Goal: Register for event/course

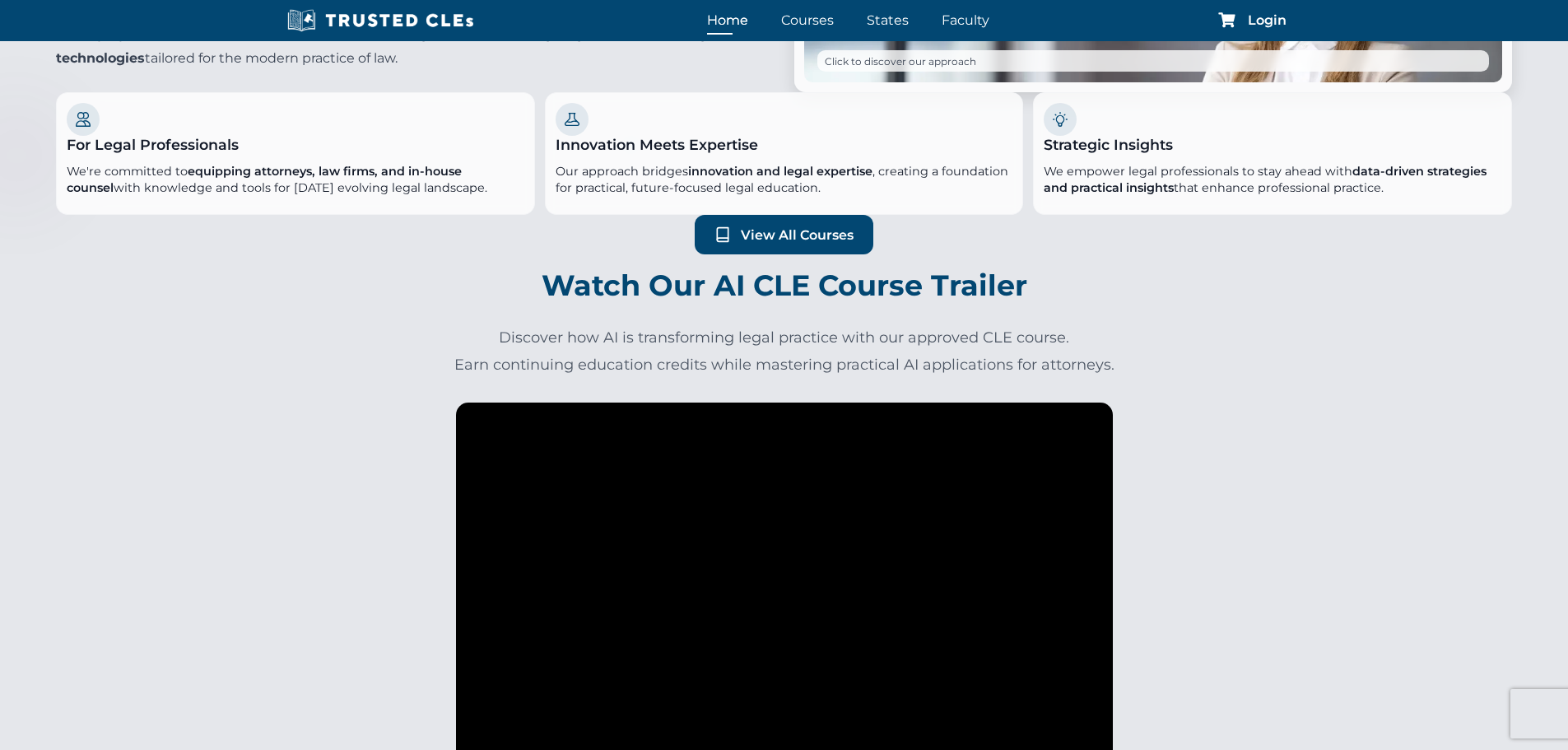
scroll to position [576, 0]
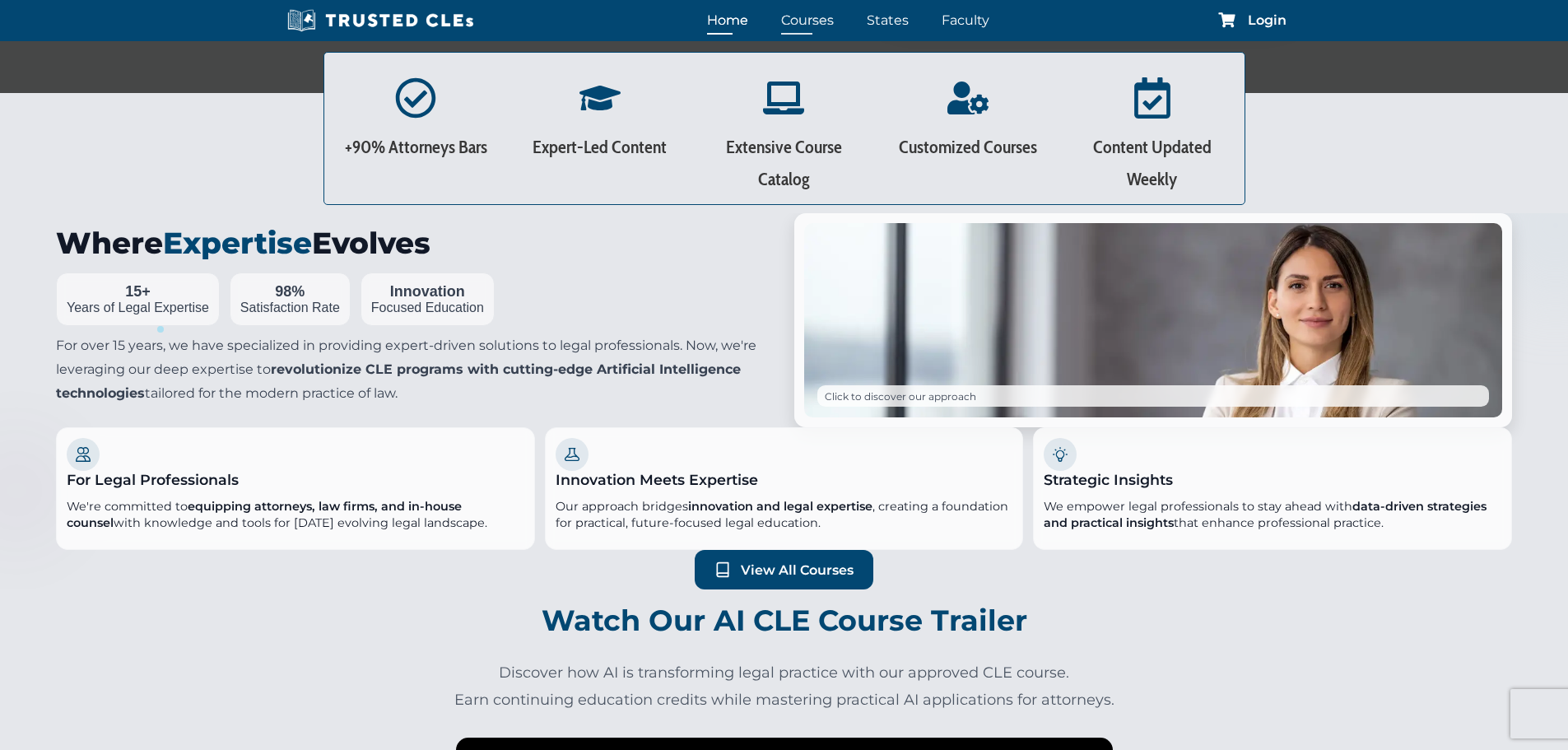
click at [817, 20] on link "Courses" at bounding box center [808, 20] width 61 height 24
click at [887, 25] on link "States" at bounding box center [888, 20] width 50 height 24
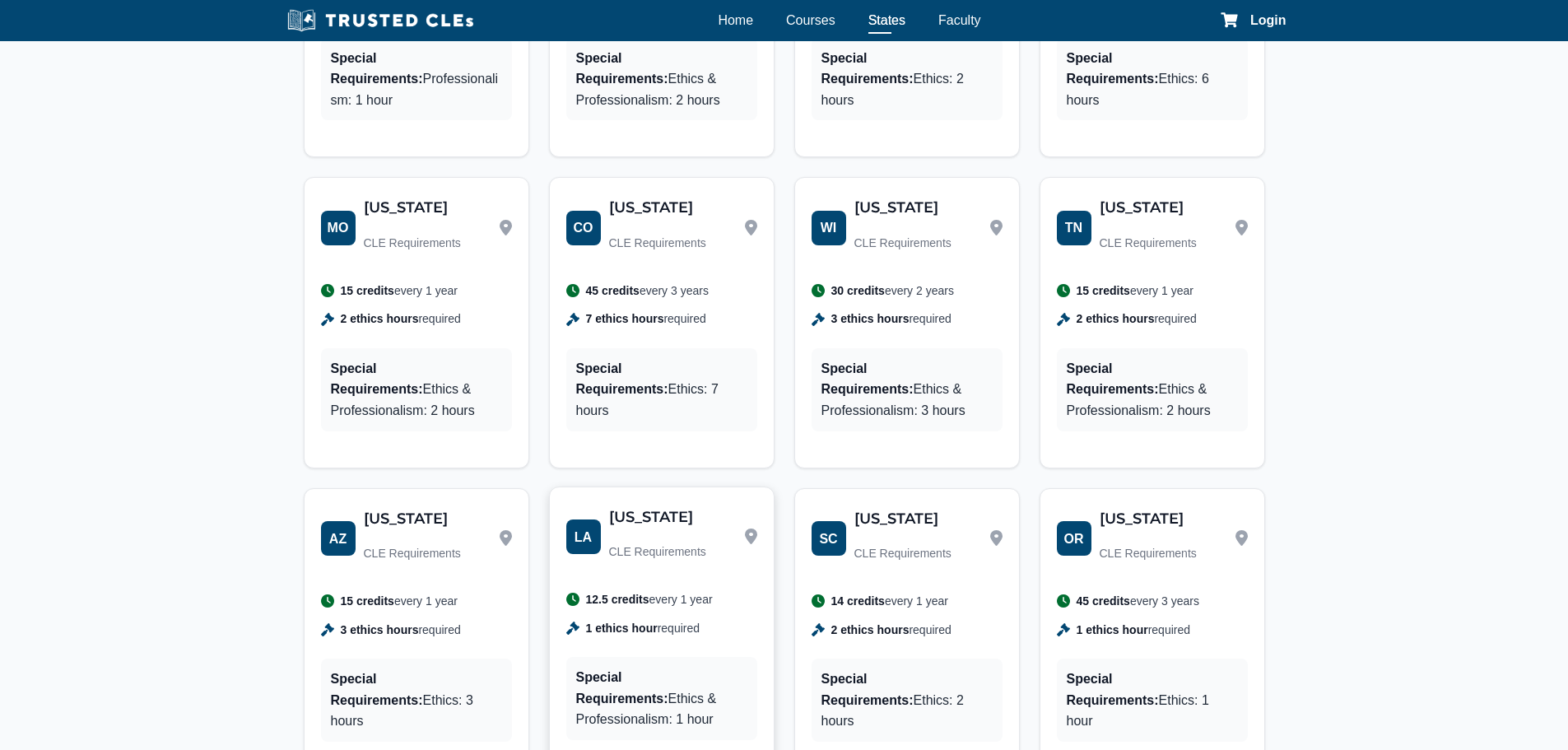
scroll to position [1563, 0]
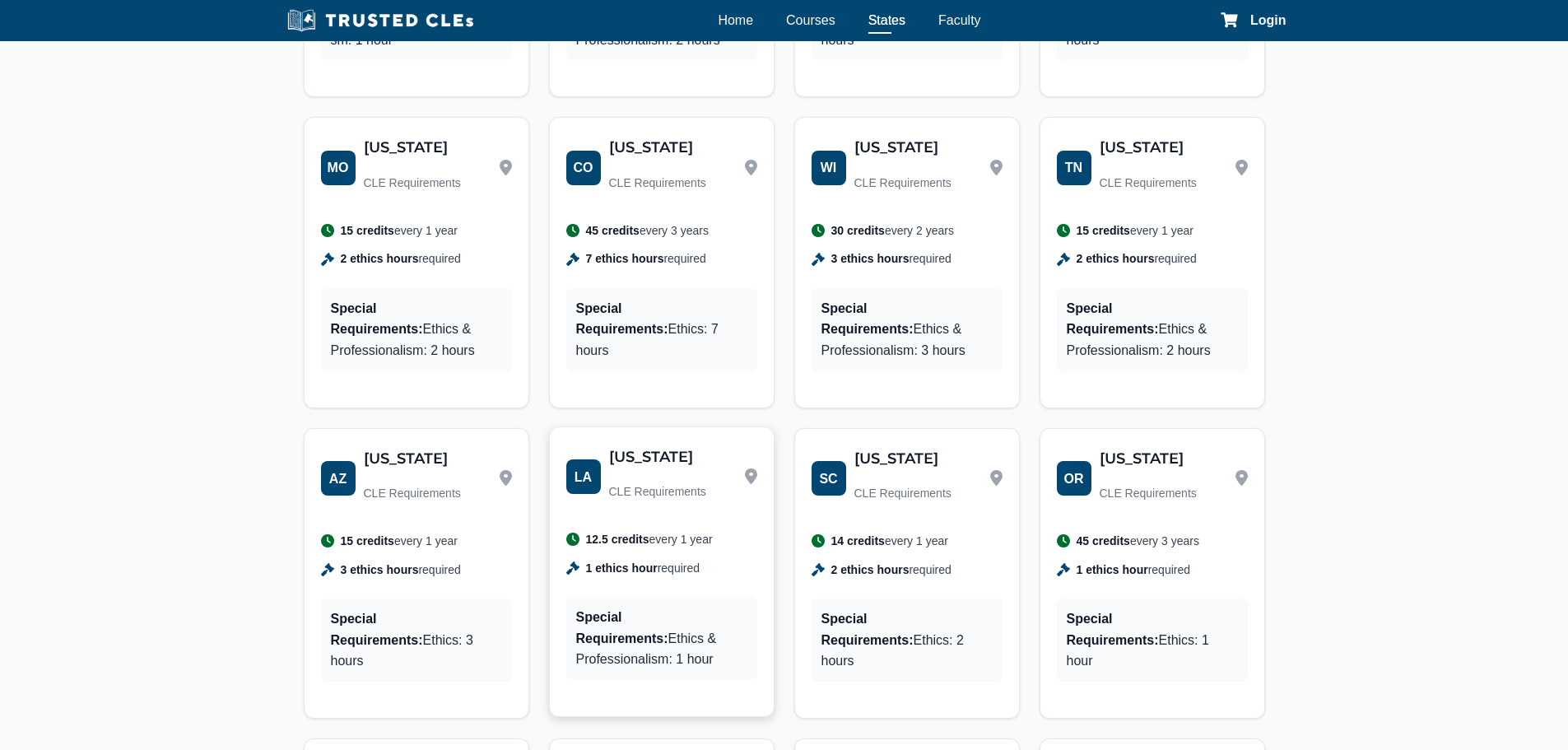
click at [700, 539] on div "LA [US_STATE] CLE Requirements 12.5 credits every 1 year 1 ethics hour required…" at bounding box center [661, 571] width 224 height 289
click at [609, 473] on p "CLE Requirements" at bounding box center [657, 492] width 97 height 37
click at [622, 473] on p "CLE Requirements" at bounding box center [657, 492] width 97 height 37
drag, startPoint x: 715, startPoint y: 423, endPoint x: 719, endPoint y: 391, distance: 32.2
click at [716, 443] on div "LA [US_STATE] CLE Requirements" at bounding box center [661, 477] width 191 height 68
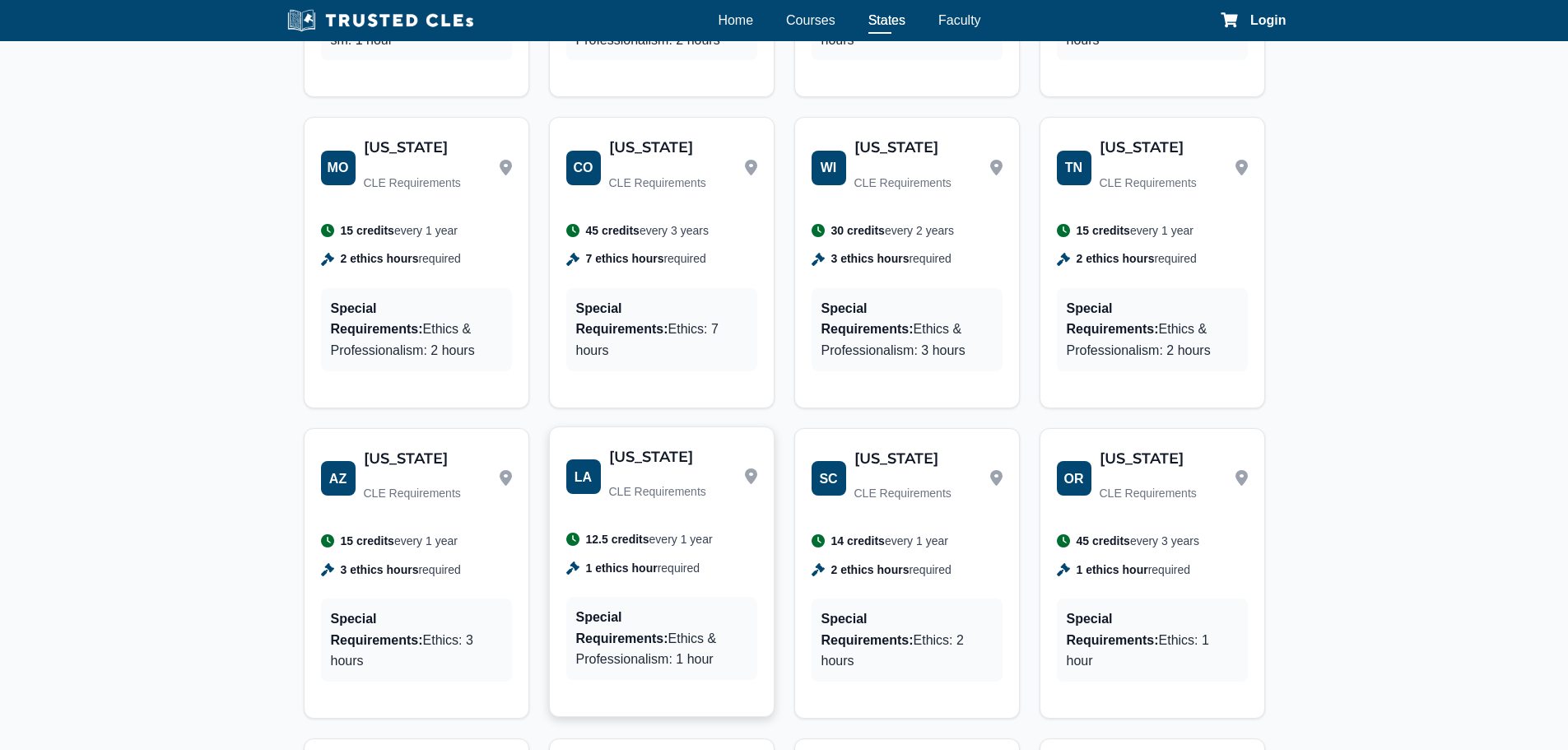
click at [718, 443] on div "LA [US_STATE] CLE Requirements" at bounding box center [661, 477] width 191 height 68
drag, startPoint x: 717, startPoint y: 397, endPoint x: 649, endPoint y: 411, distance: 69.4
click at [658, 443] on div "LA [US_STATE] CLE Requirements" at bounding box center [661, 477] width 191 height 68
drag, startPoint x: 613, startPoint y: 424, endPoint x: 586, endPoint y: 449, distance: 36.8
click at [607, 443] on div "LA [US_STATE] CLE Requirements" at bounding box center [636, 477] width 140 height 68
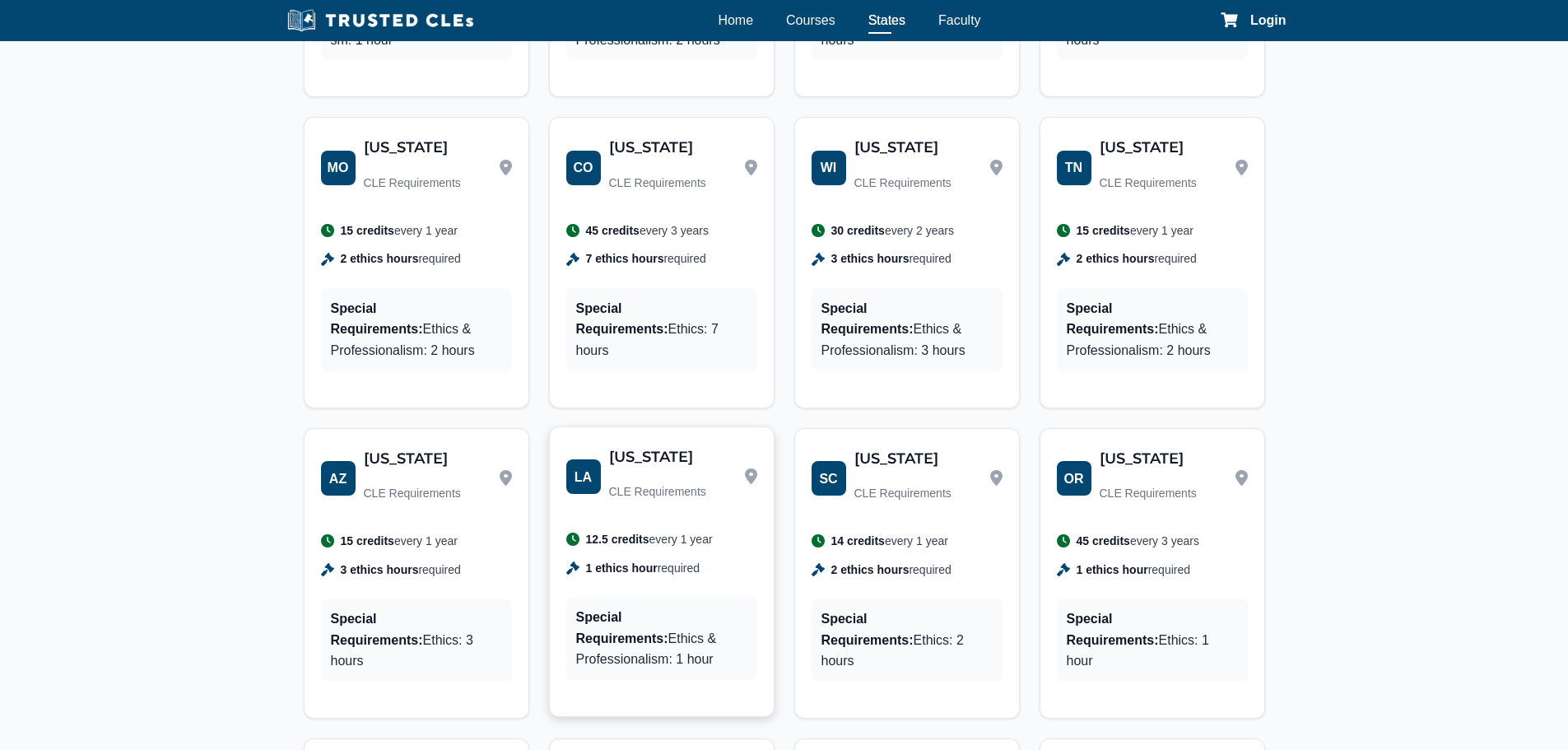
click at [582, 466] on div "LA [US_STATE] CLE Requirements 12.5 credits every 1 year 1 ethics hour required…" at bounding box center [661, 571] width 224 height 289
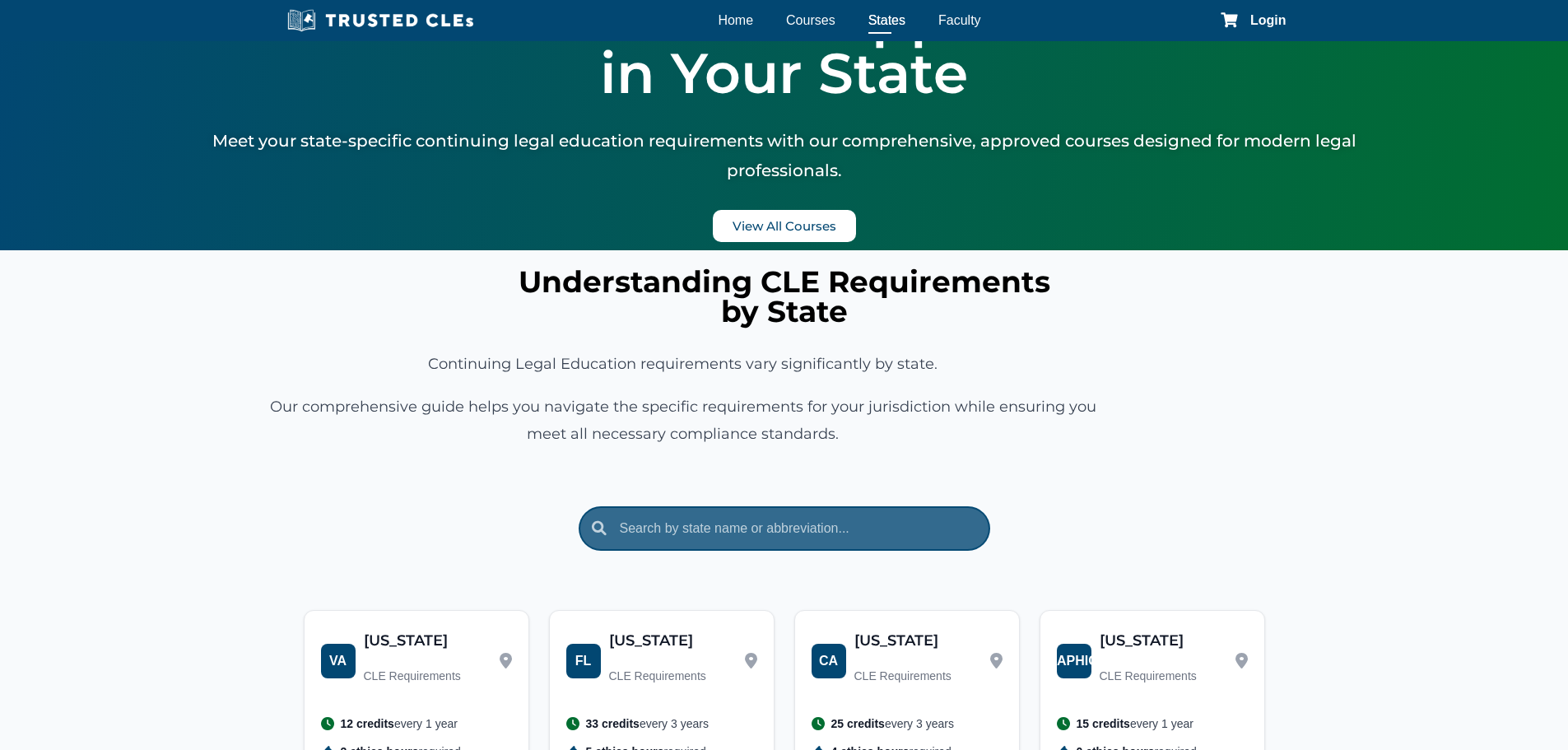
scroll to position [0, 0]
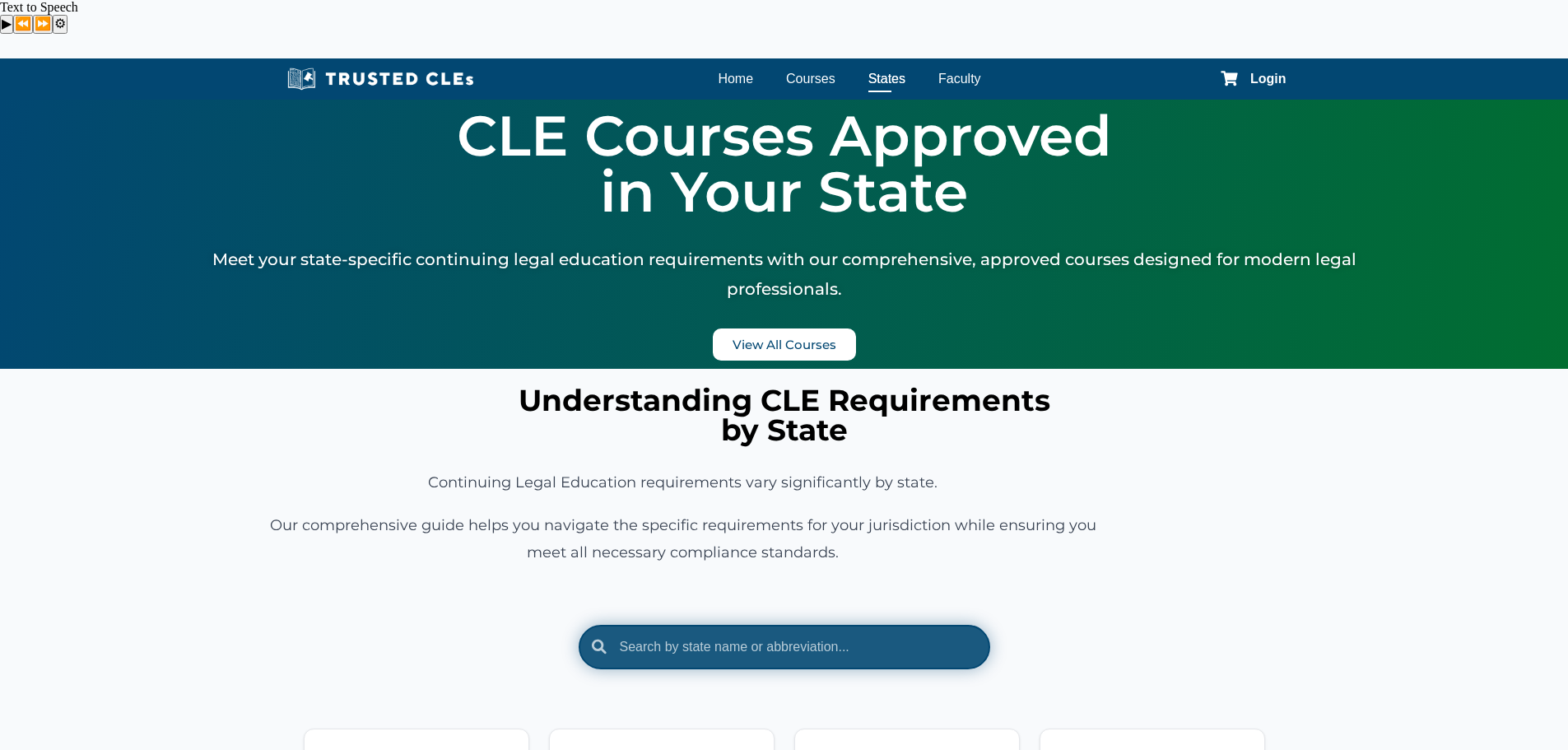
click at [683, 625] on input "text" at bounding box center [784, 647] width 412 height 45
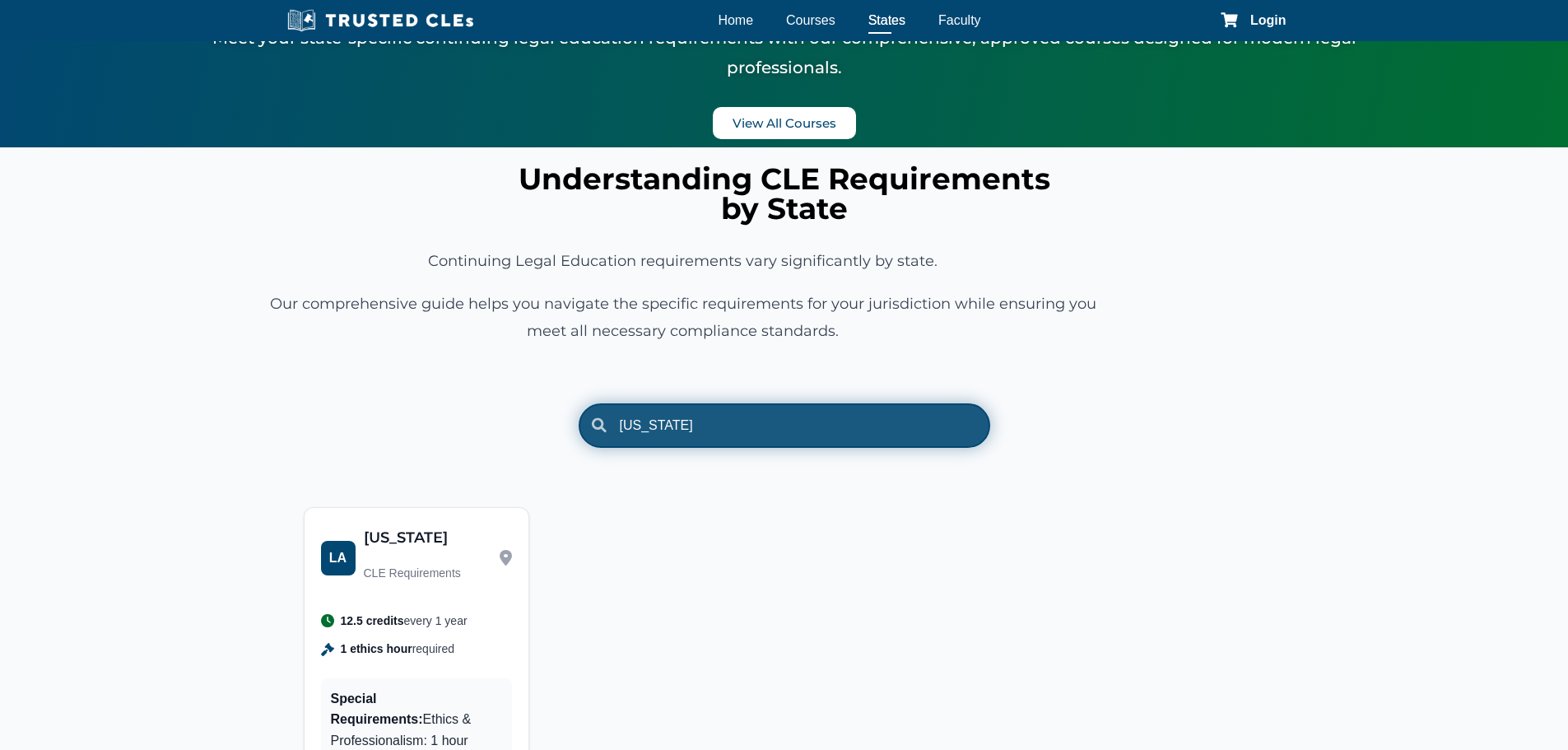
scroll to position [247, 0]
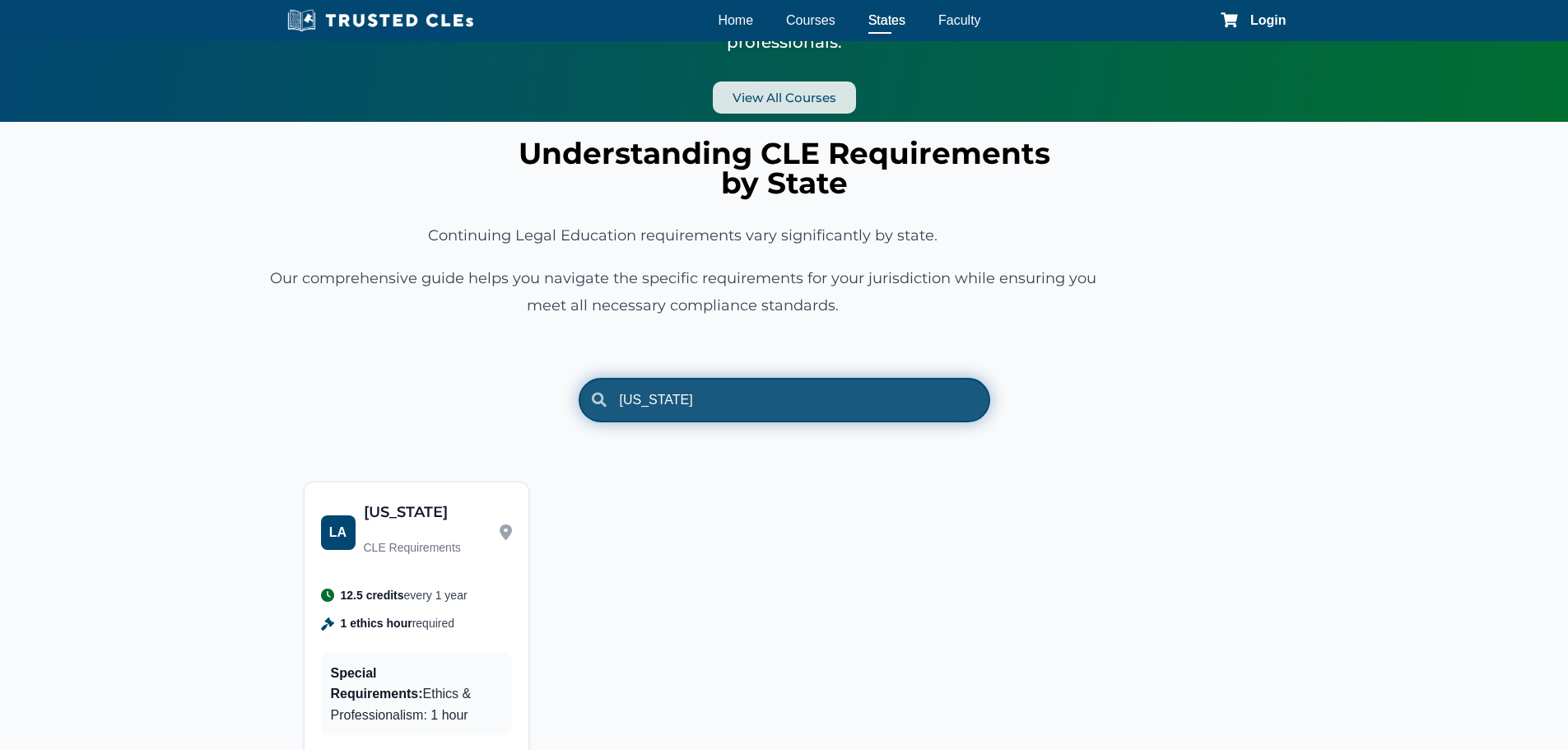
type input "[US_STATE]"
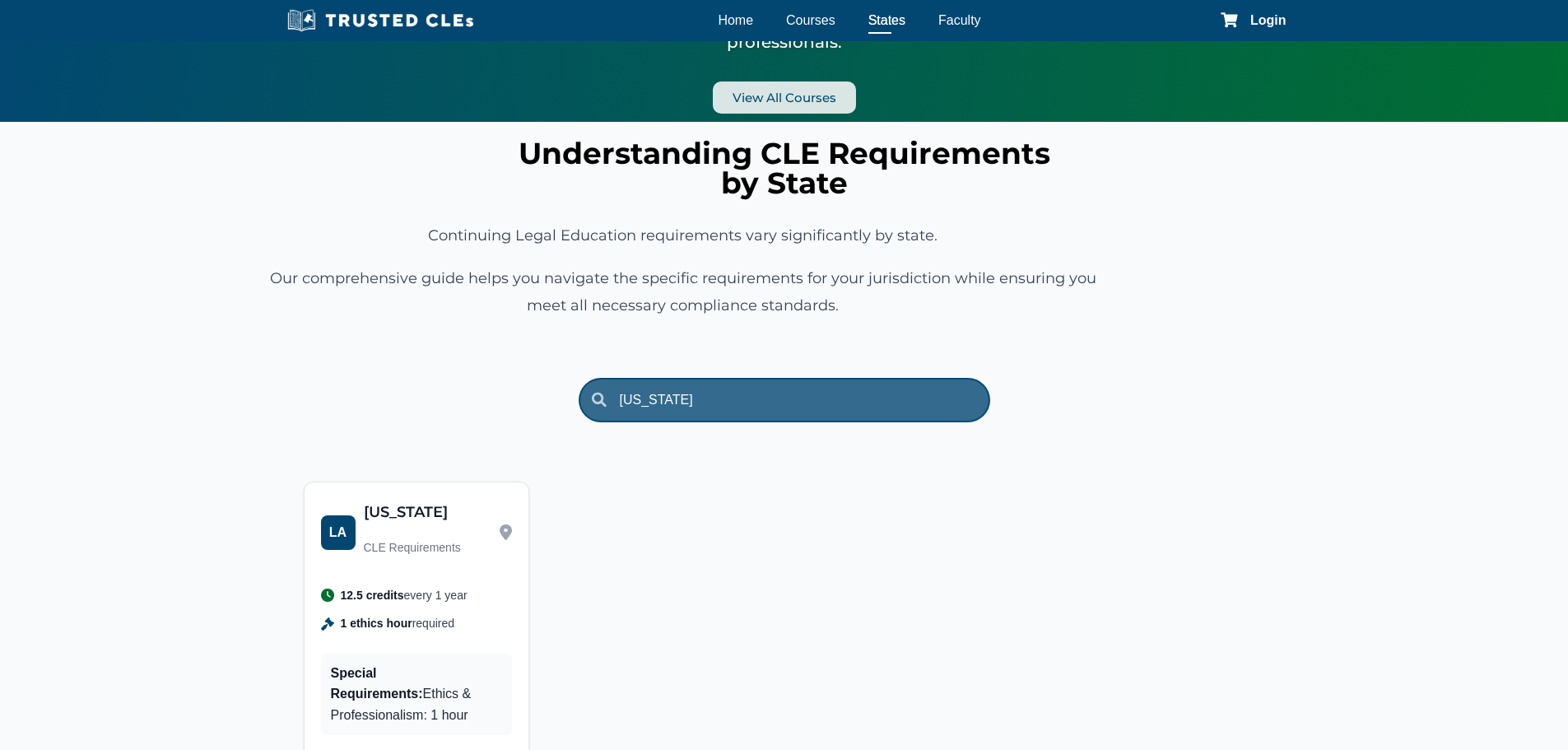
click at [784, 91] on span "View All Courses" at bounding box center [784, 97] width 104 height 12
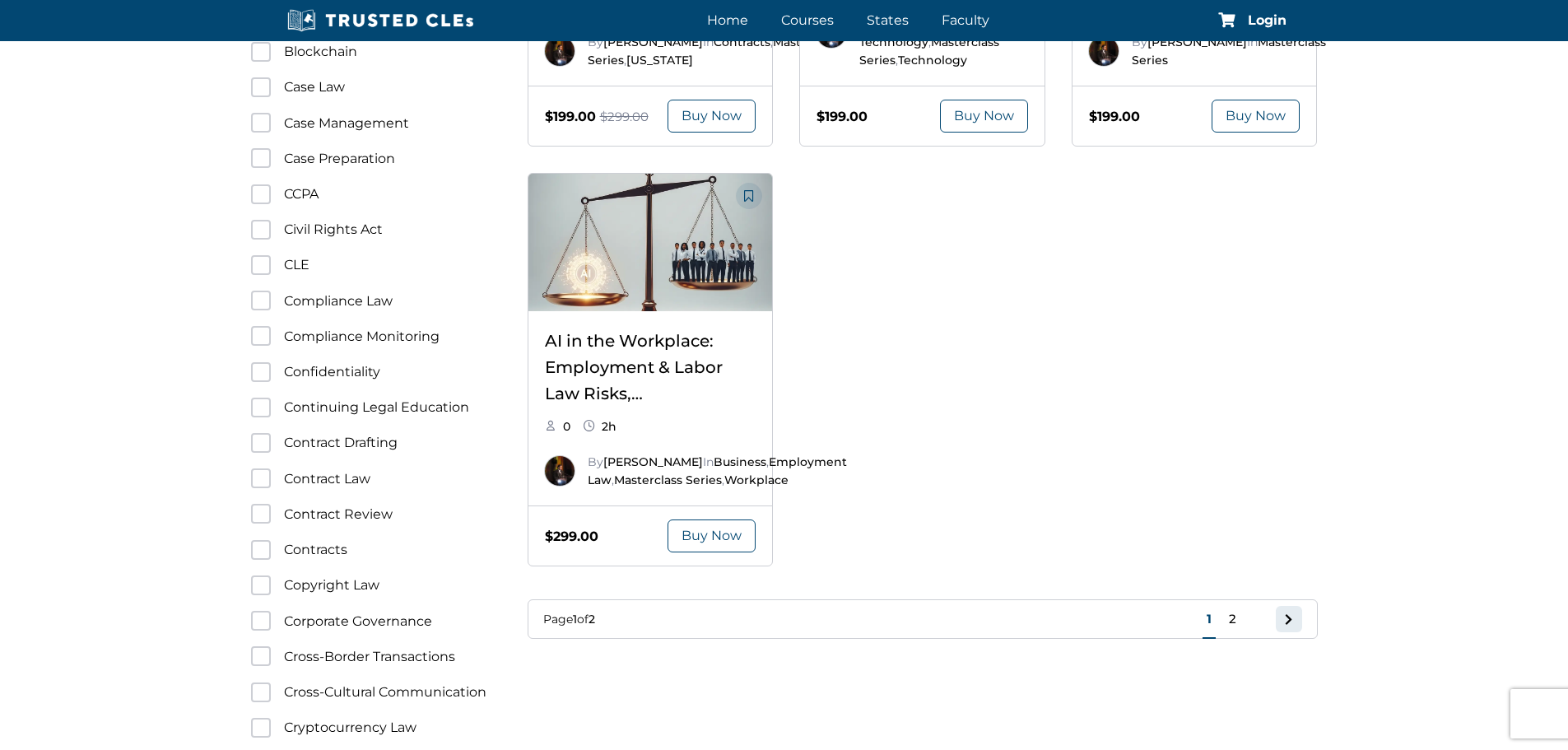
scroll to position [1892, 0]
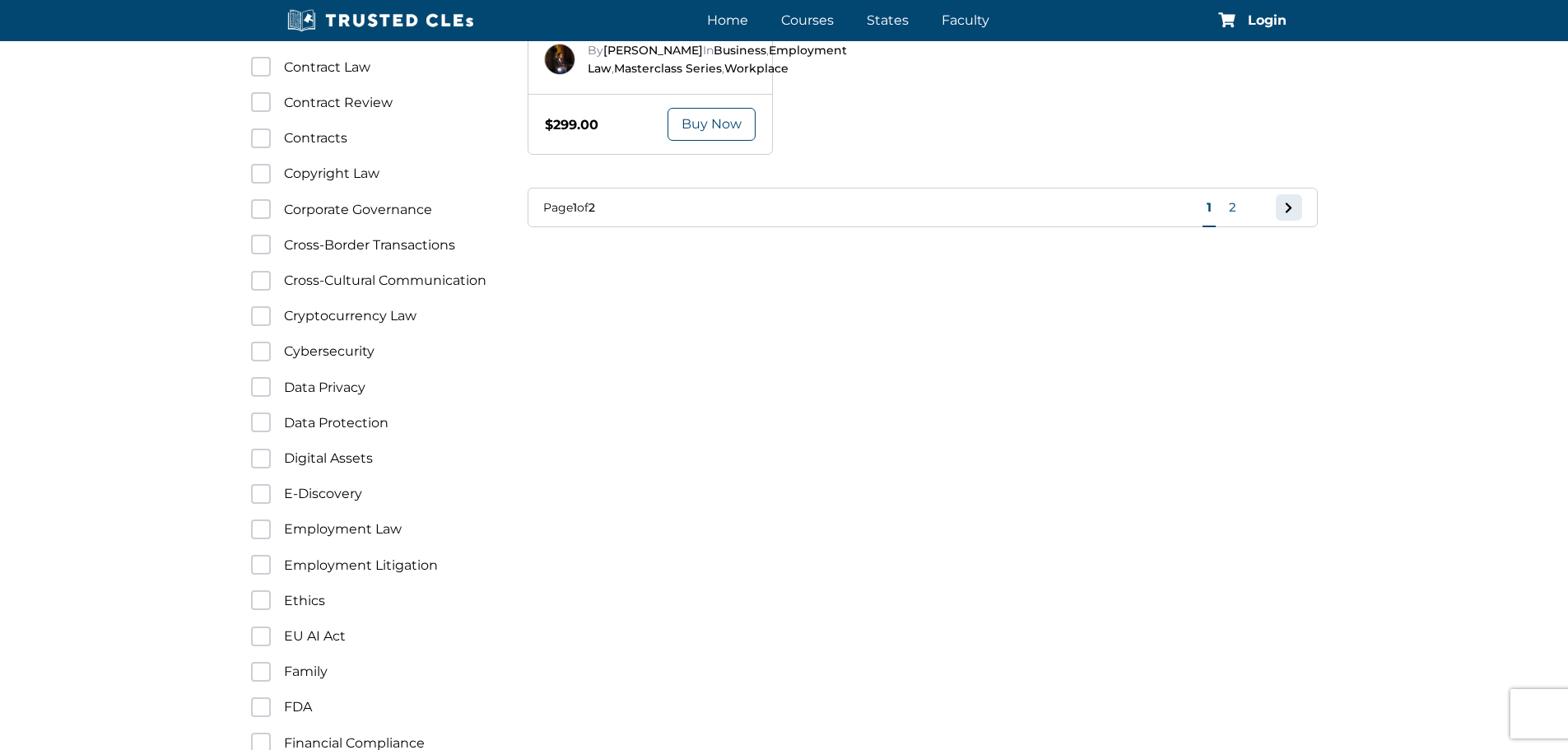
click at [1236, 217] on link "2" at bounding box center [1232, 206] width 16 height 20
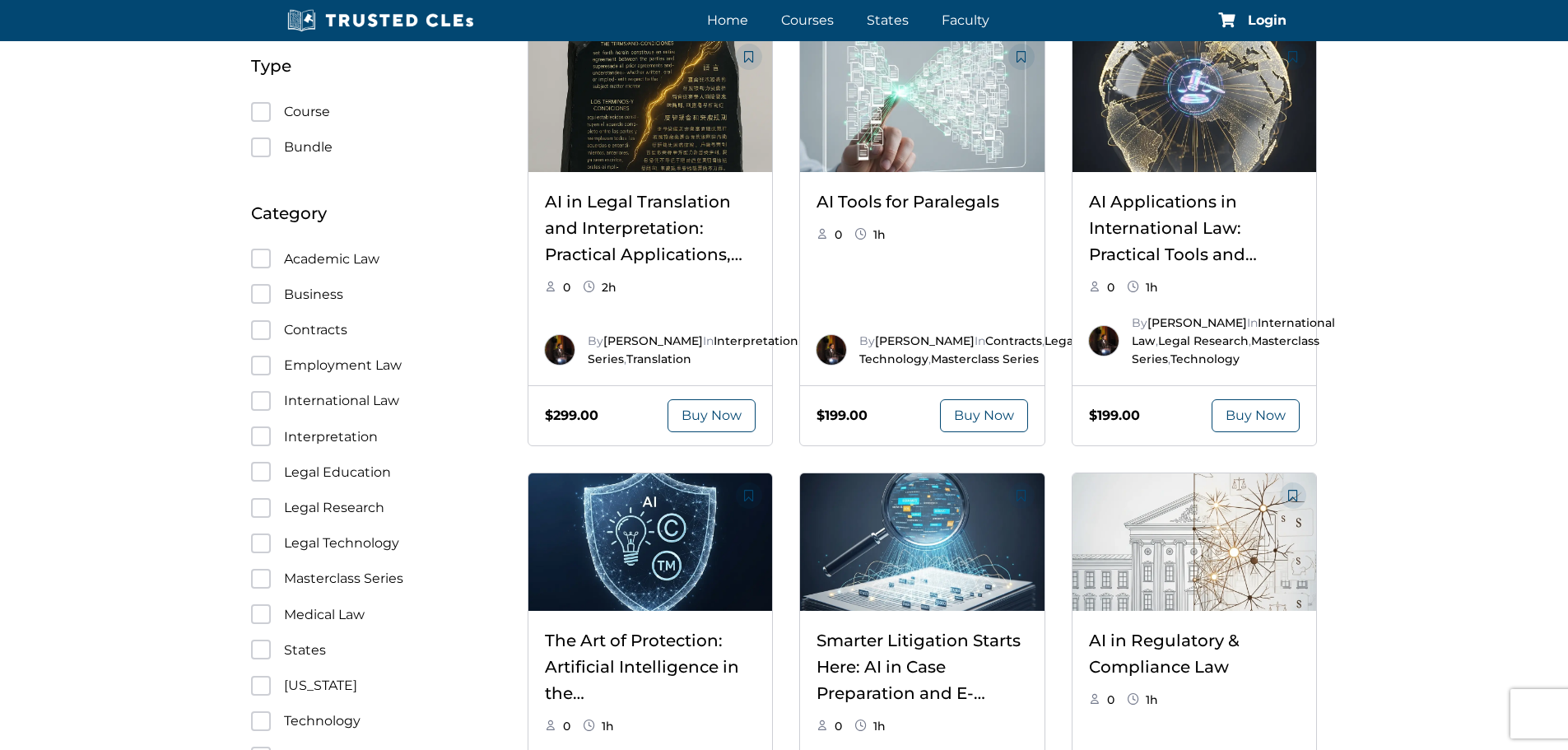
scroll to position [204, 0]
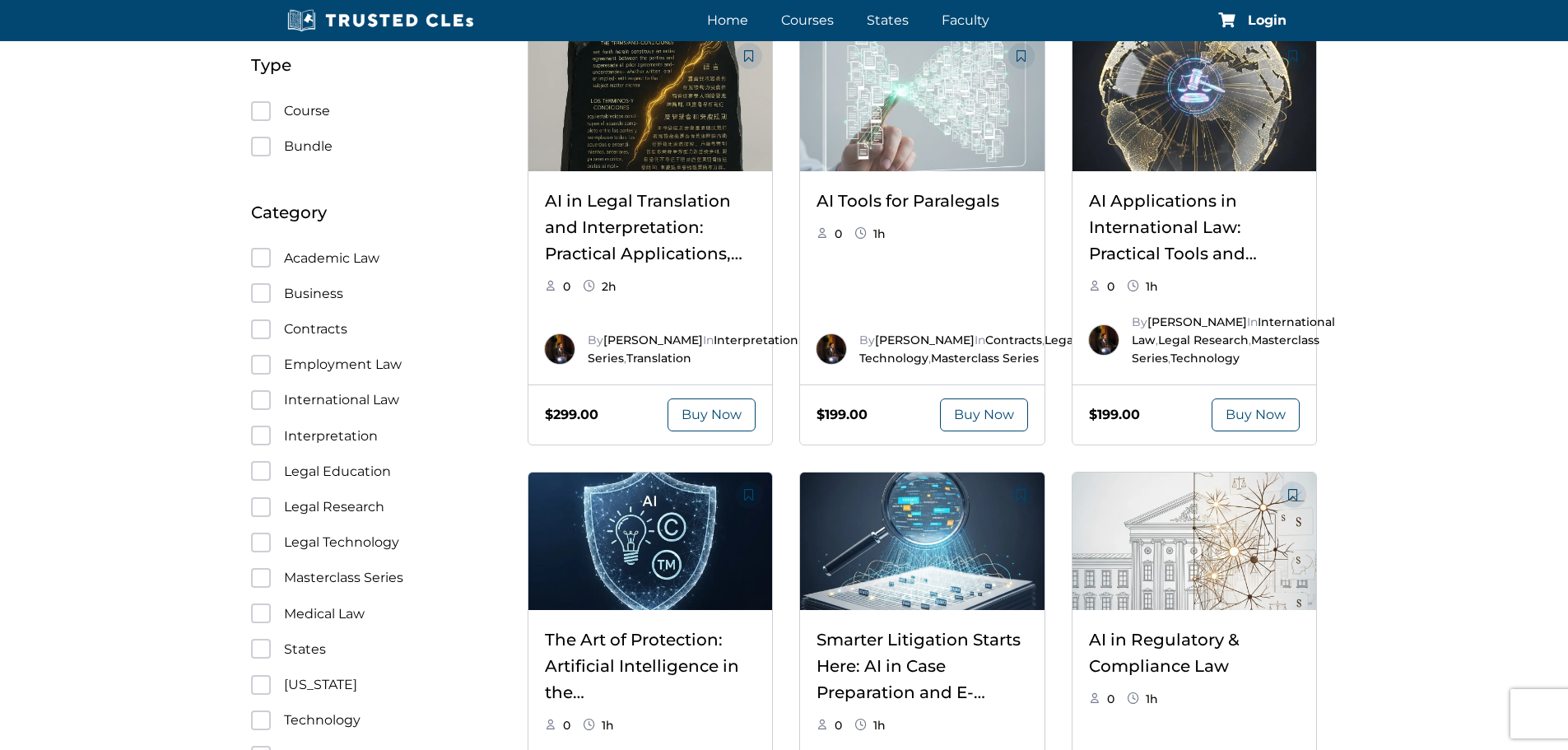
click at [948, 117] on img at bounding box center [922, 102] width 244 height 138
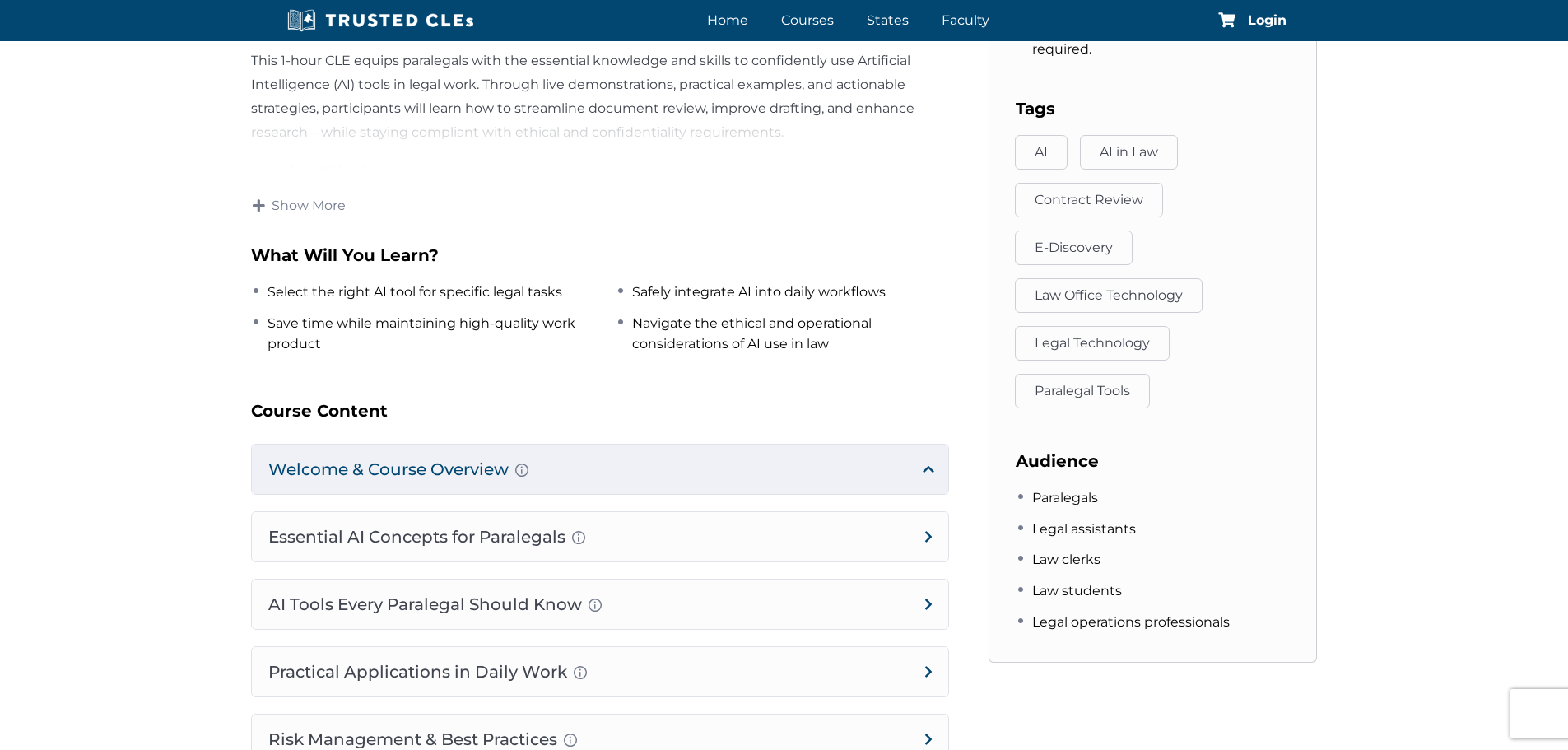
scroll to position [1070, 0]
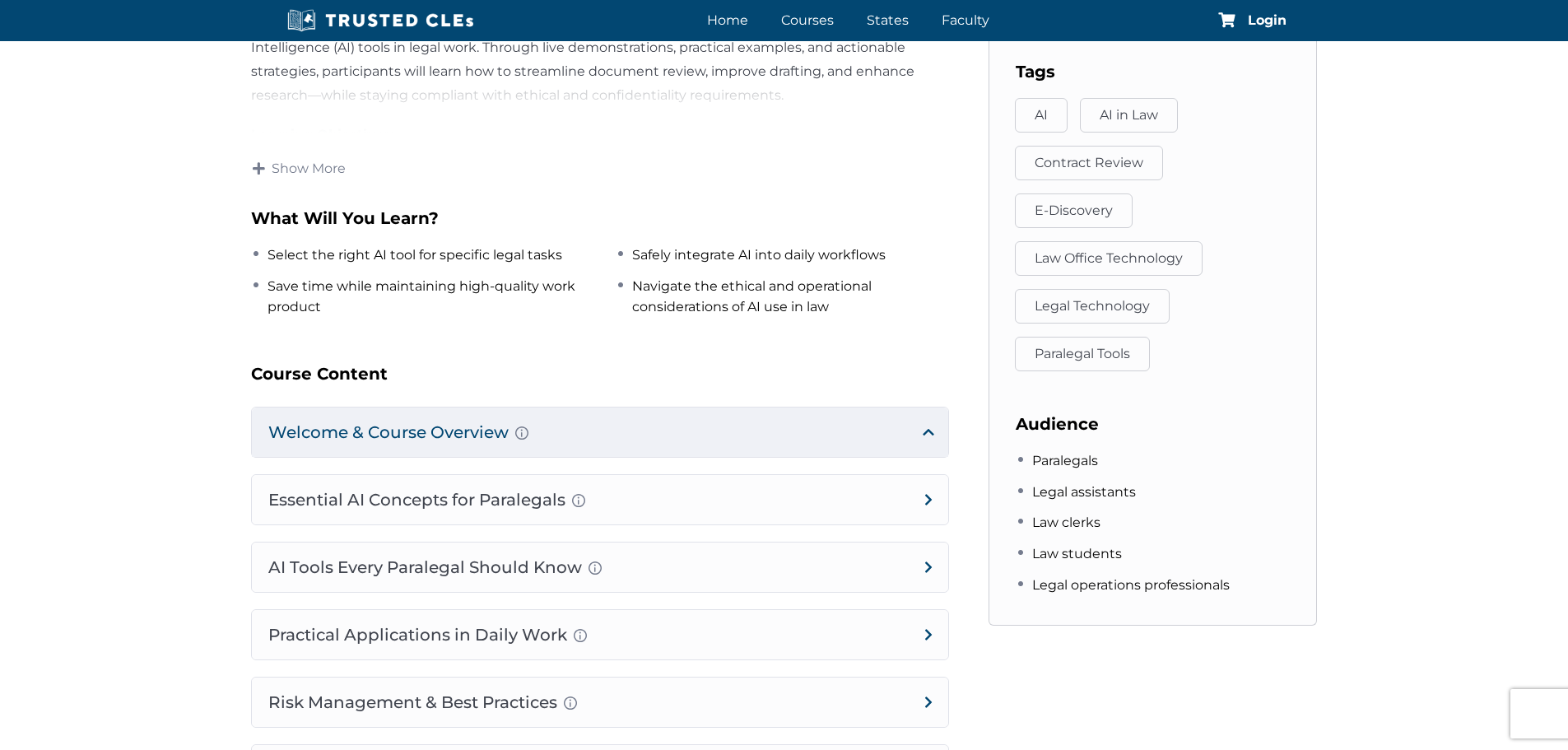
click at [750, 407] on h4 "Welcome & Course Overview Introduction of presenters Brief outline of learning …" at bounding box center [600, 431] width 696 height 49
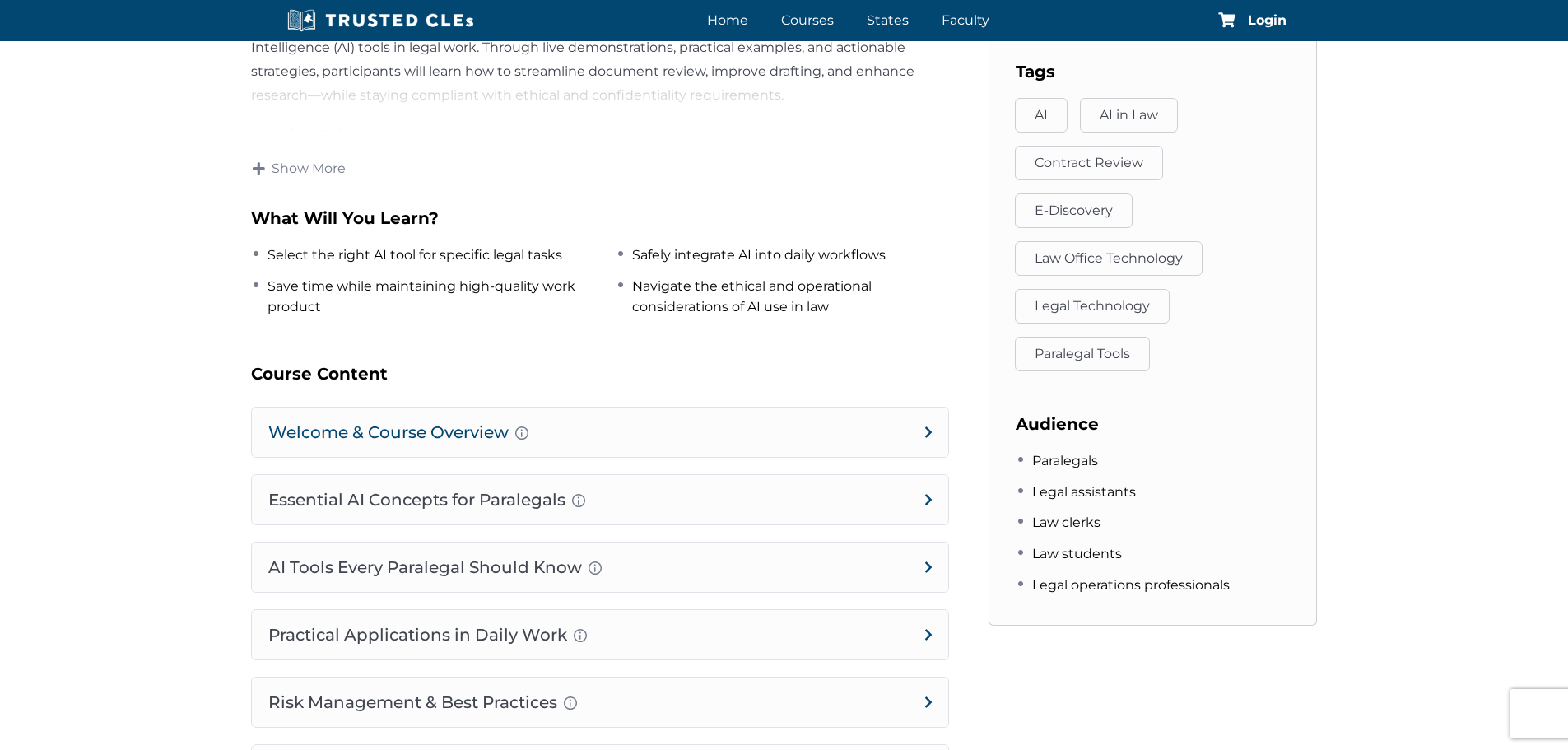
click at [905, 411] on h4 "Welcome & Course Overview Introduction of presenters Brief outline of learning …" at bounding box center [600, 431] width 696 height 49
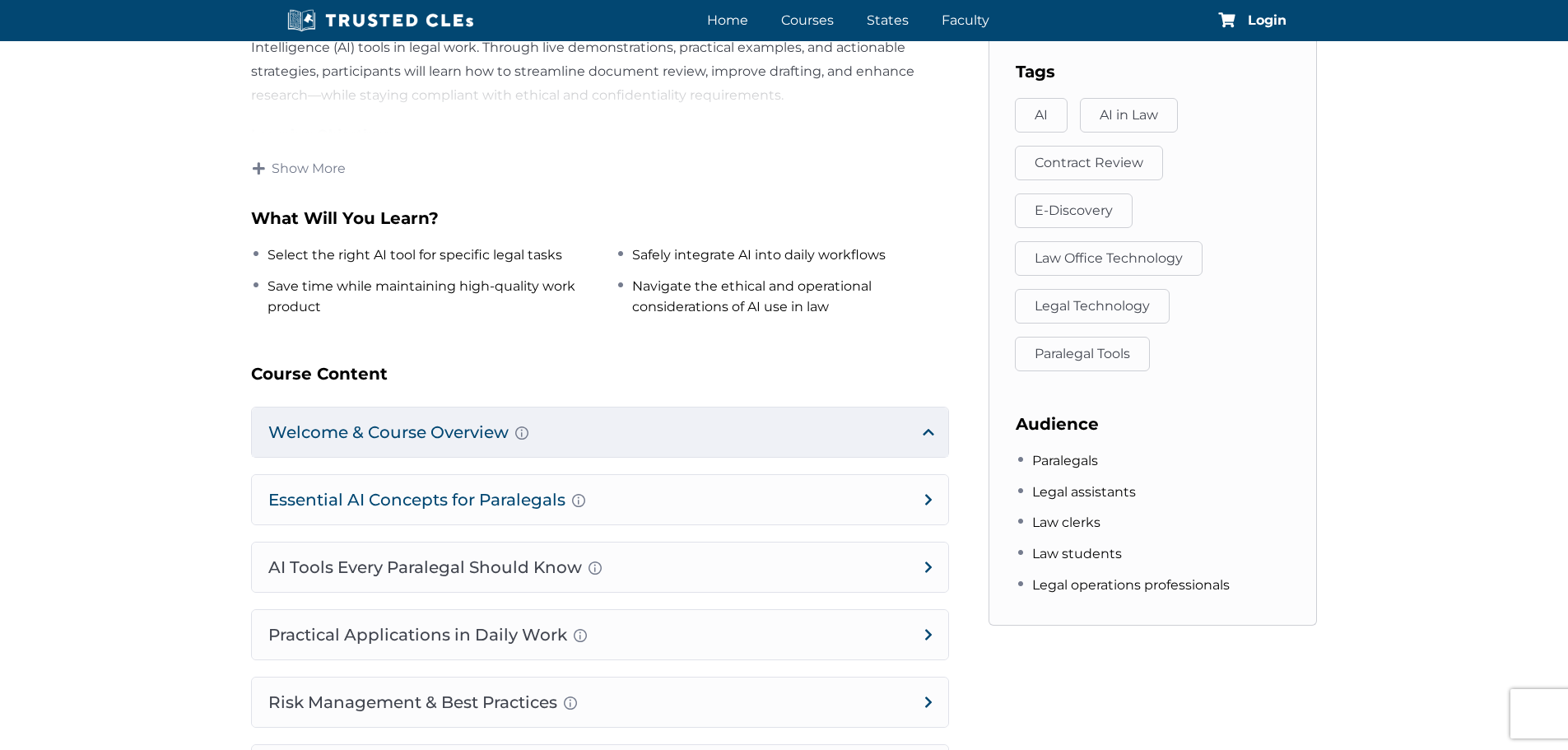
click at [822, 475] on h4 "Essential AI Concepts for Paralegals What AI is (quick primer) Overview of LLMs…" at bounding box center [600, 499] width 696 height 49
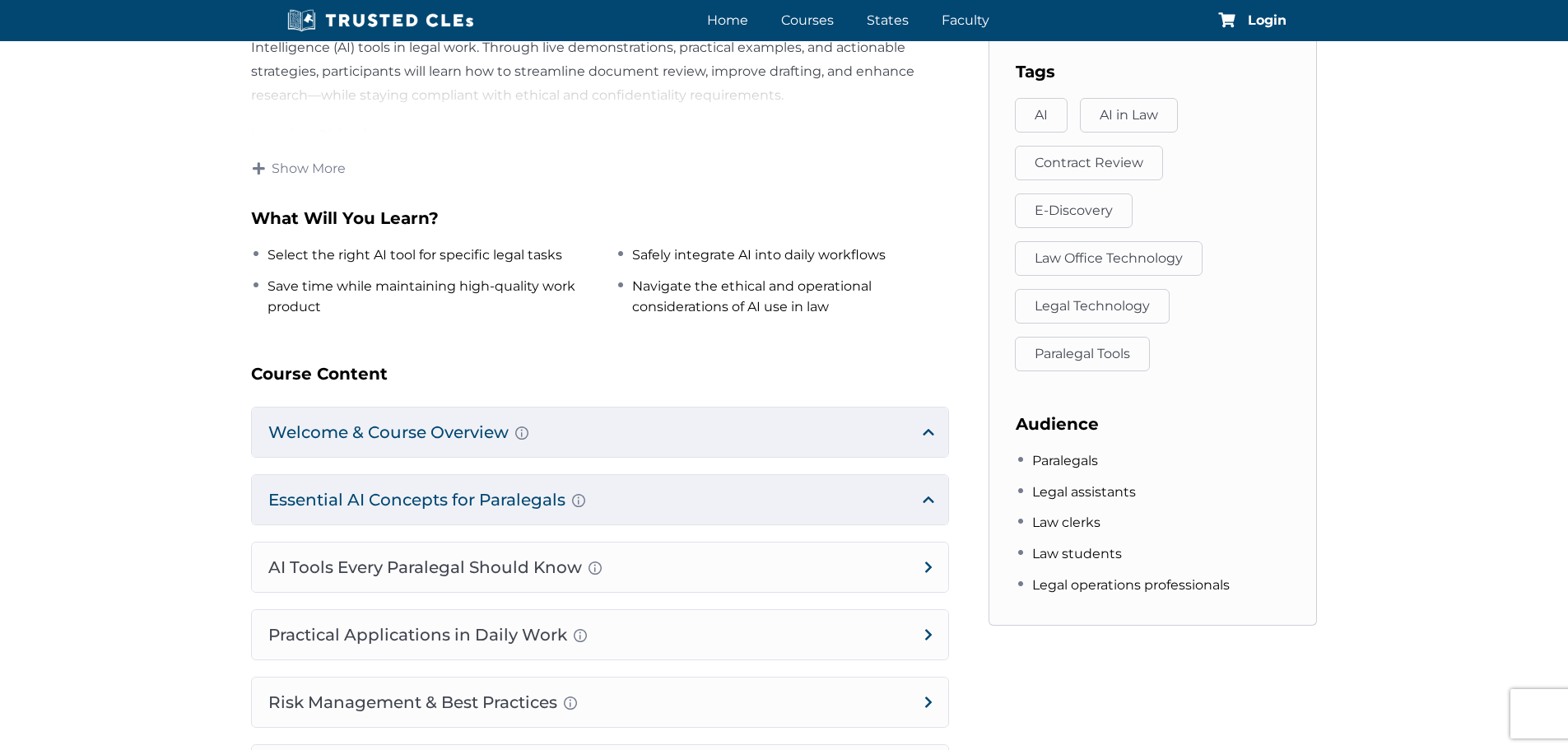
click at [824, 475] on h4 "Essential AI Concepts for Paralegals What AI is (quick primer) Overview of LLMs…" at bounding box center [600, 499] width 696 height 49
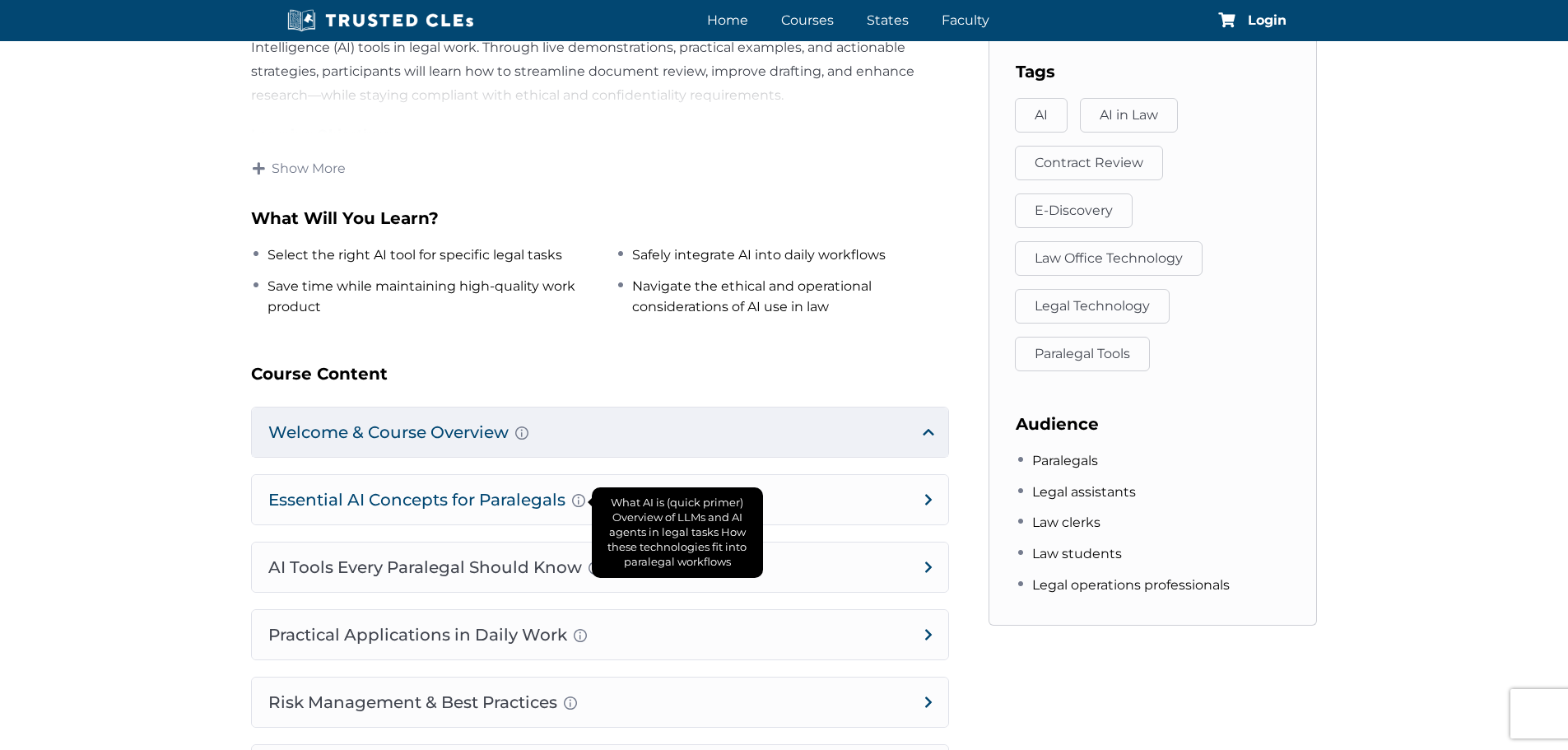
click at [578, 492] on div "What AI is (quick primer) Overview of LLMs and AI agents in legal tasks How the…" at bounding box center [578, 501] width 13 height 20
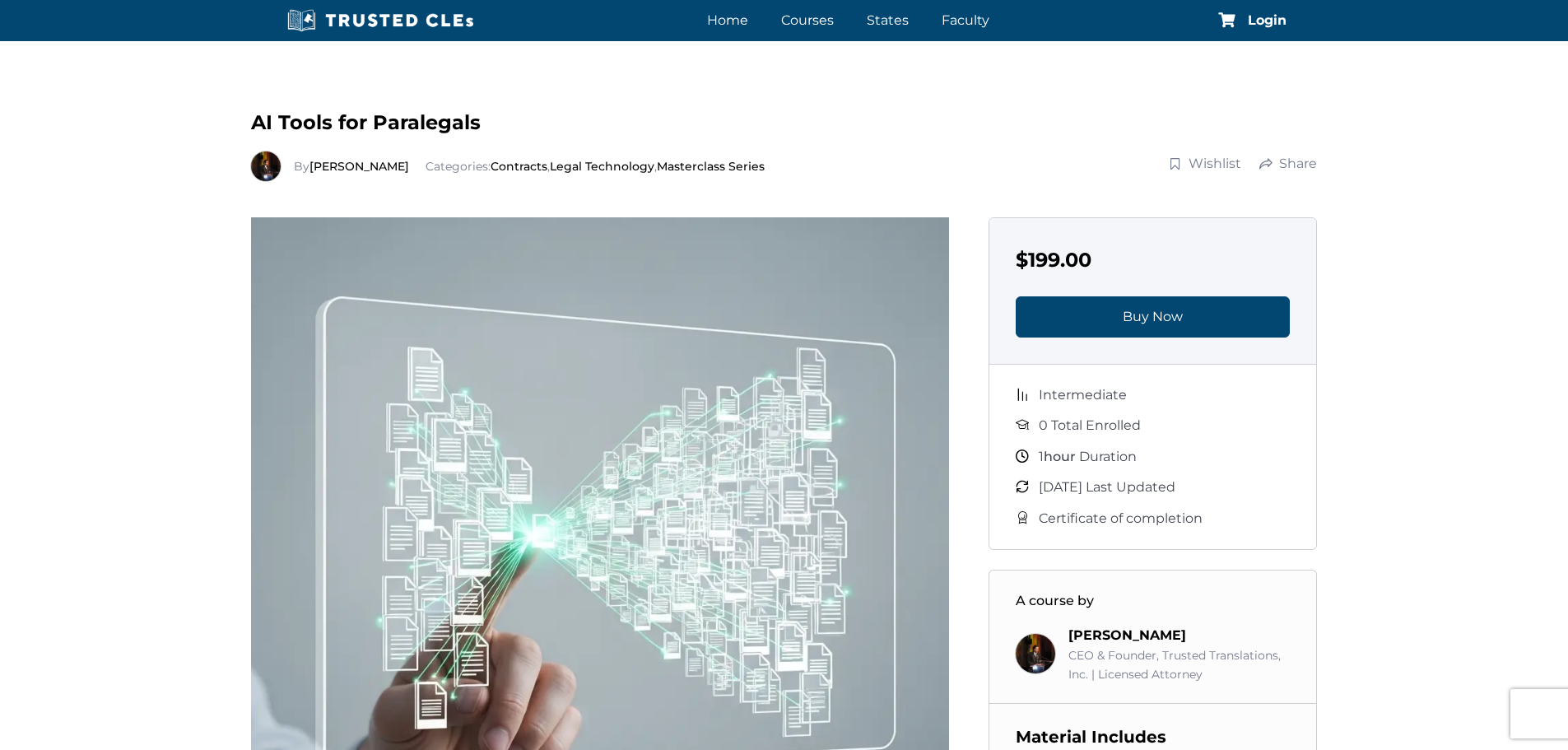
scroll to position [0, 0]
